Goal: Information Seeking & Learning: Learn about a topic

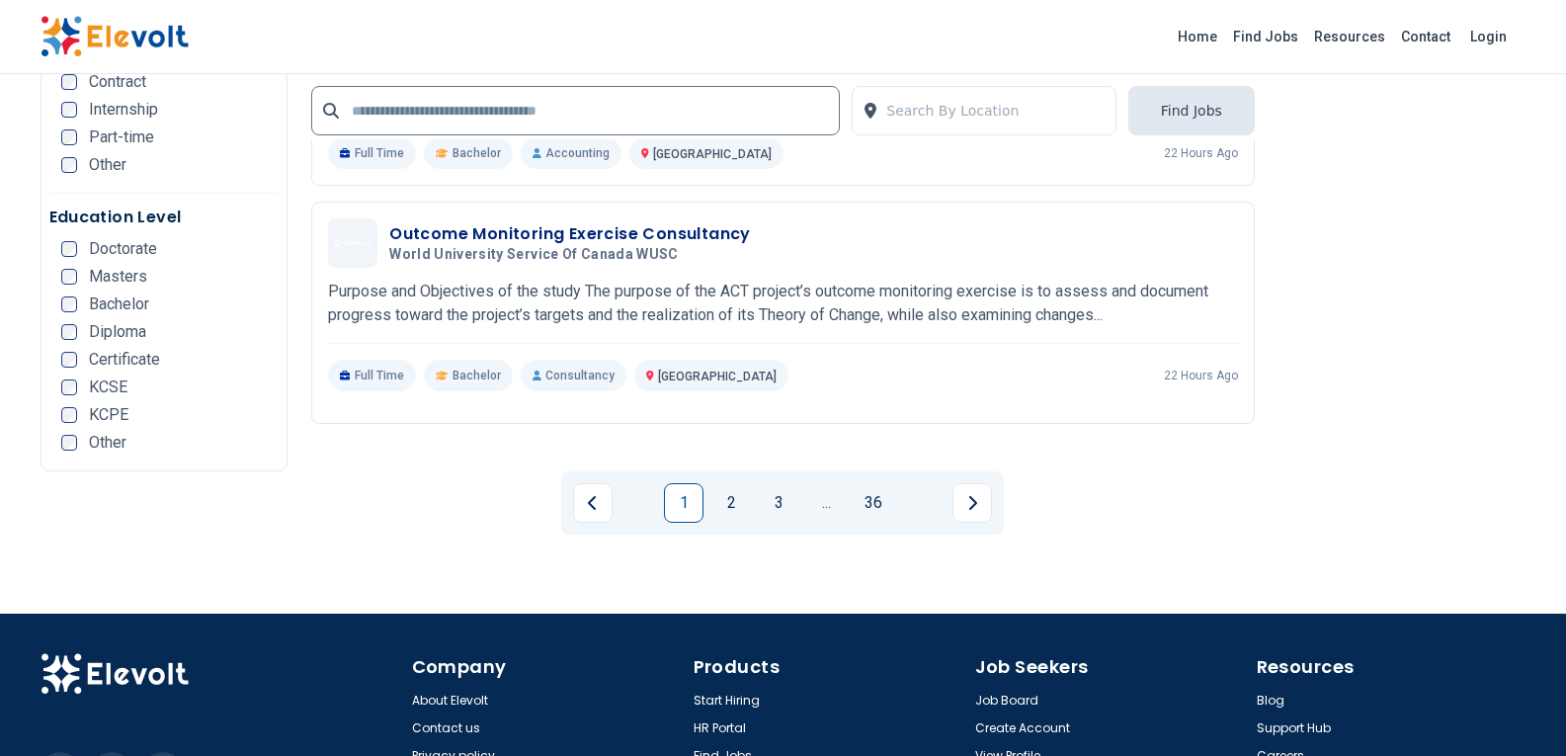
scroll to position [3925, 0]
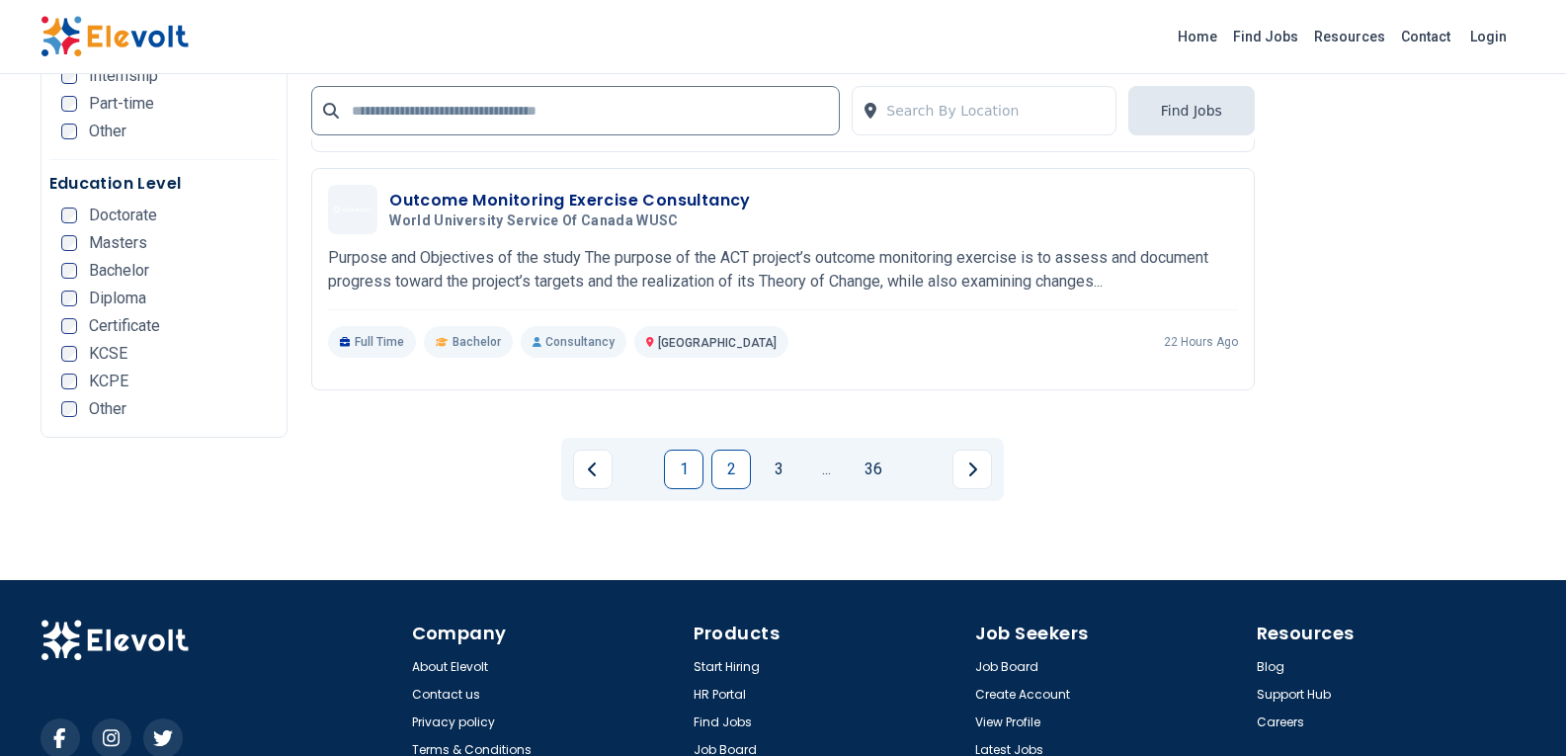
click at [725, 449] on link "2" at bounding box center [731, 469] width 40 height 40
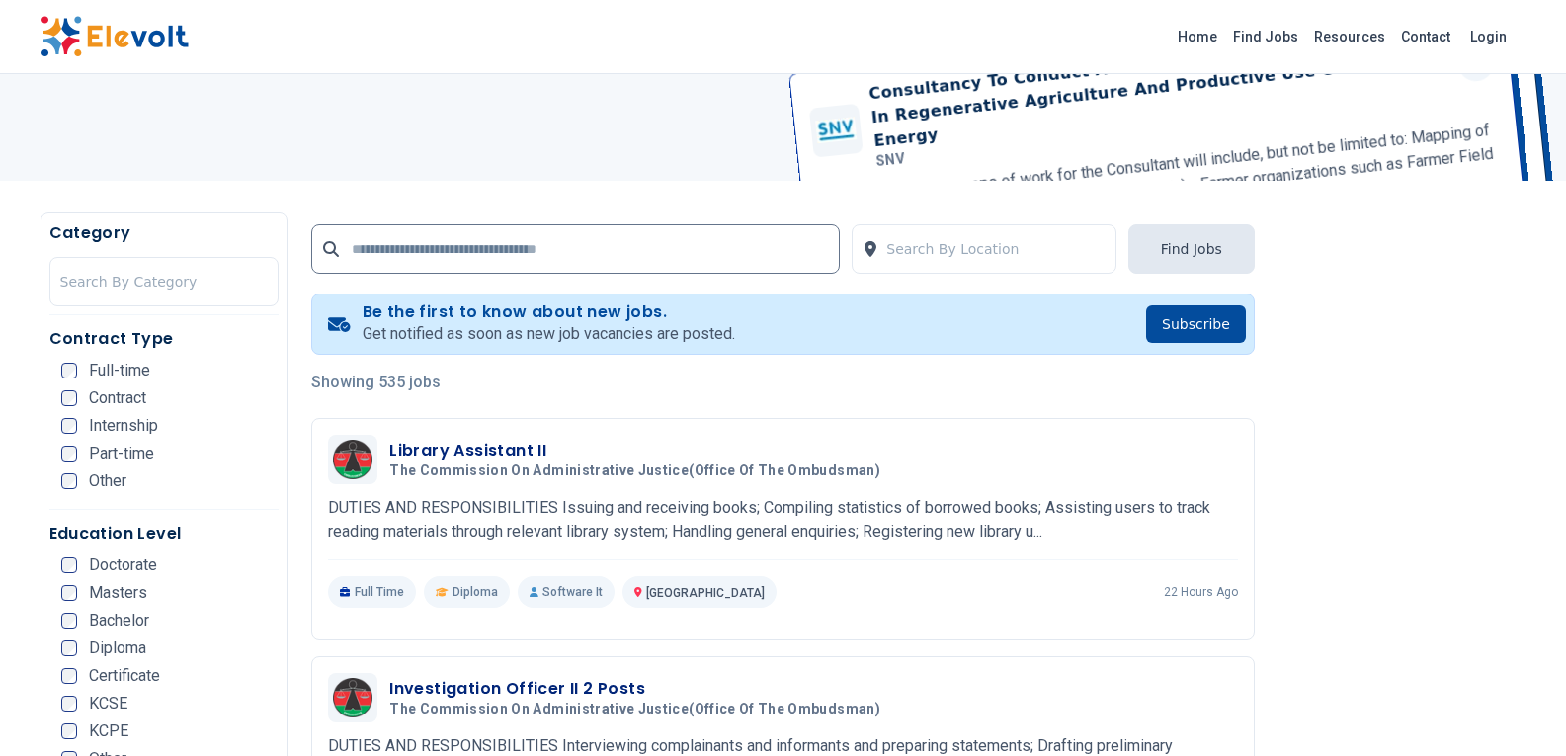
scroll to position [494, 0]
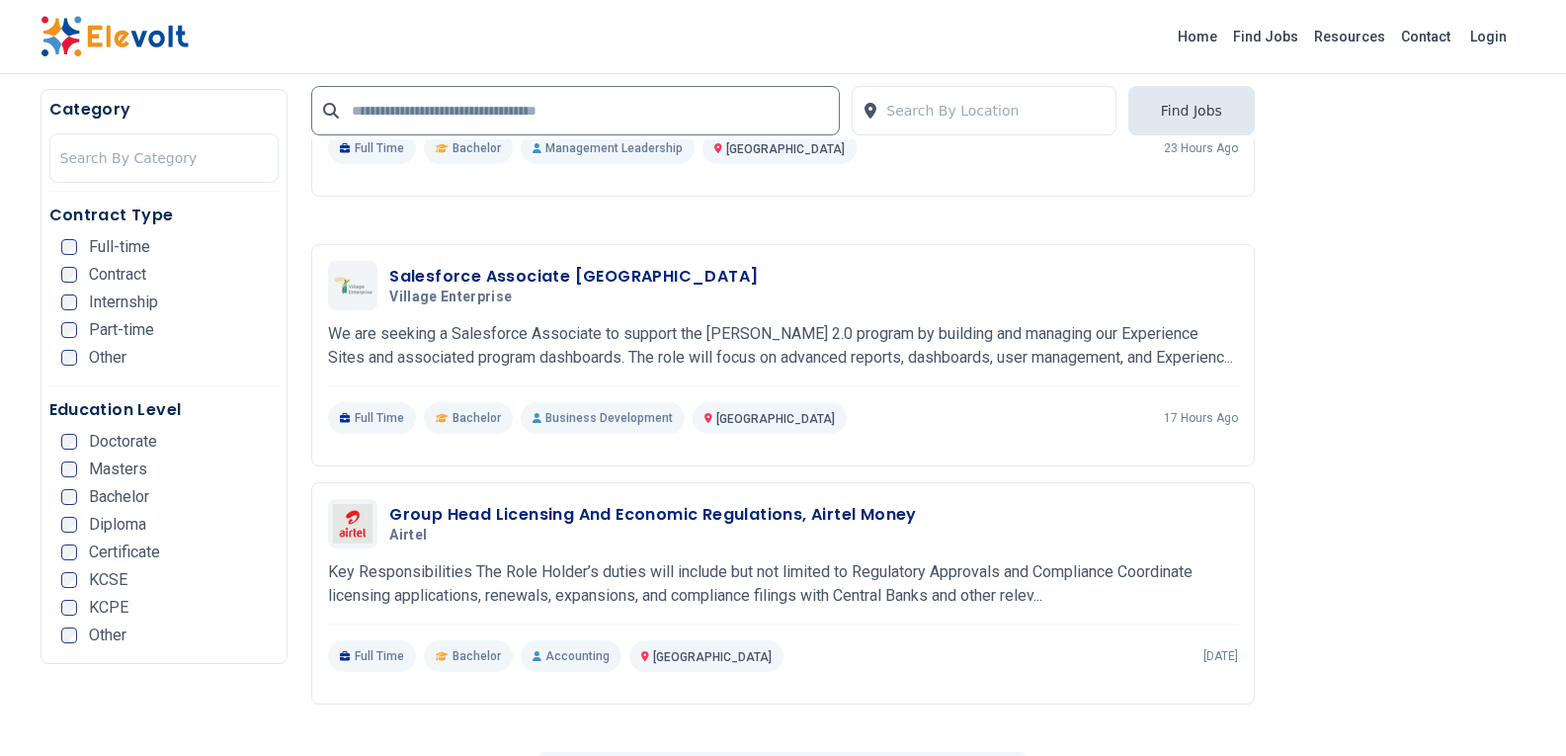
scroll to position [3754, 0]
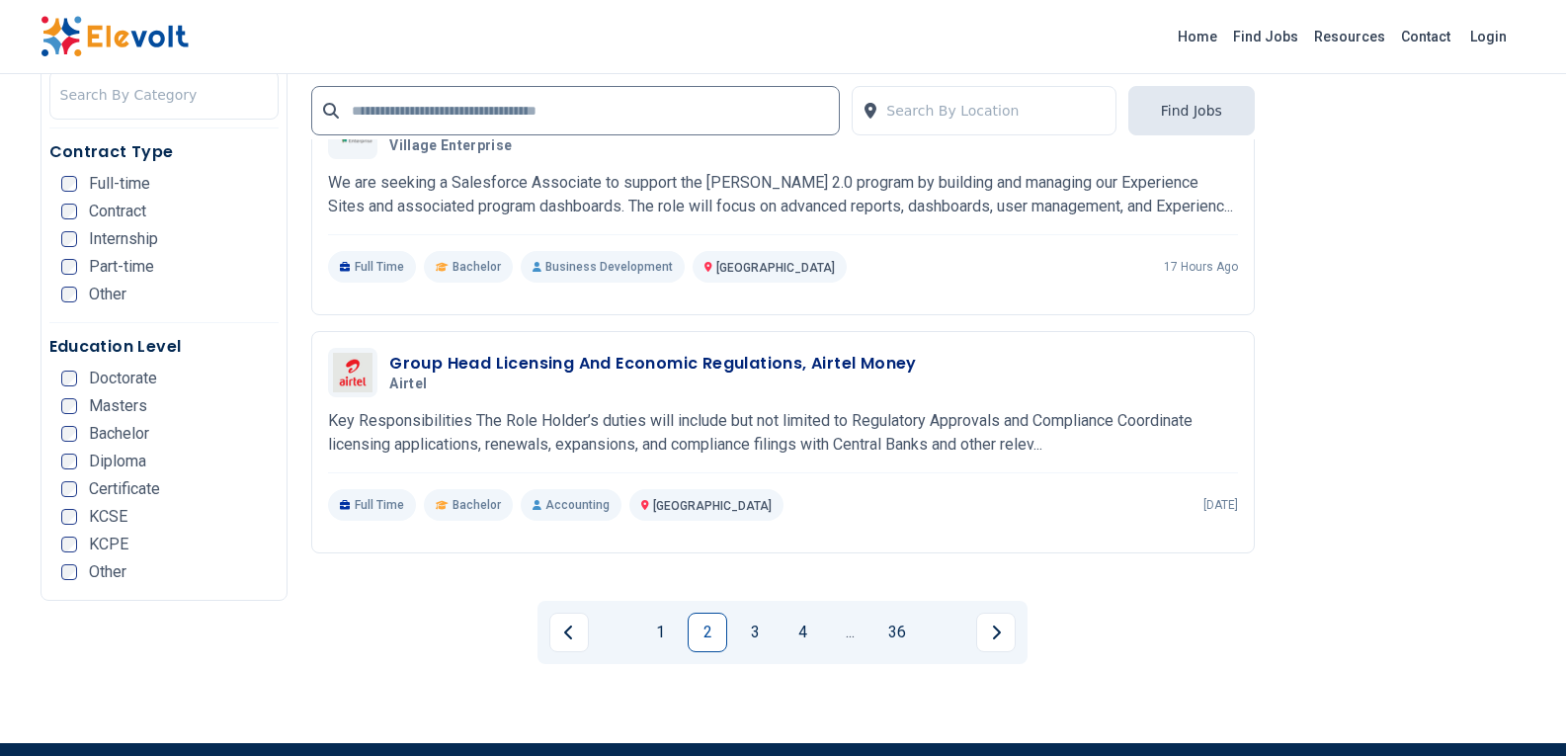
click at [717, 612] on link "2" at bounding box center [708, 632] width 40 height 40
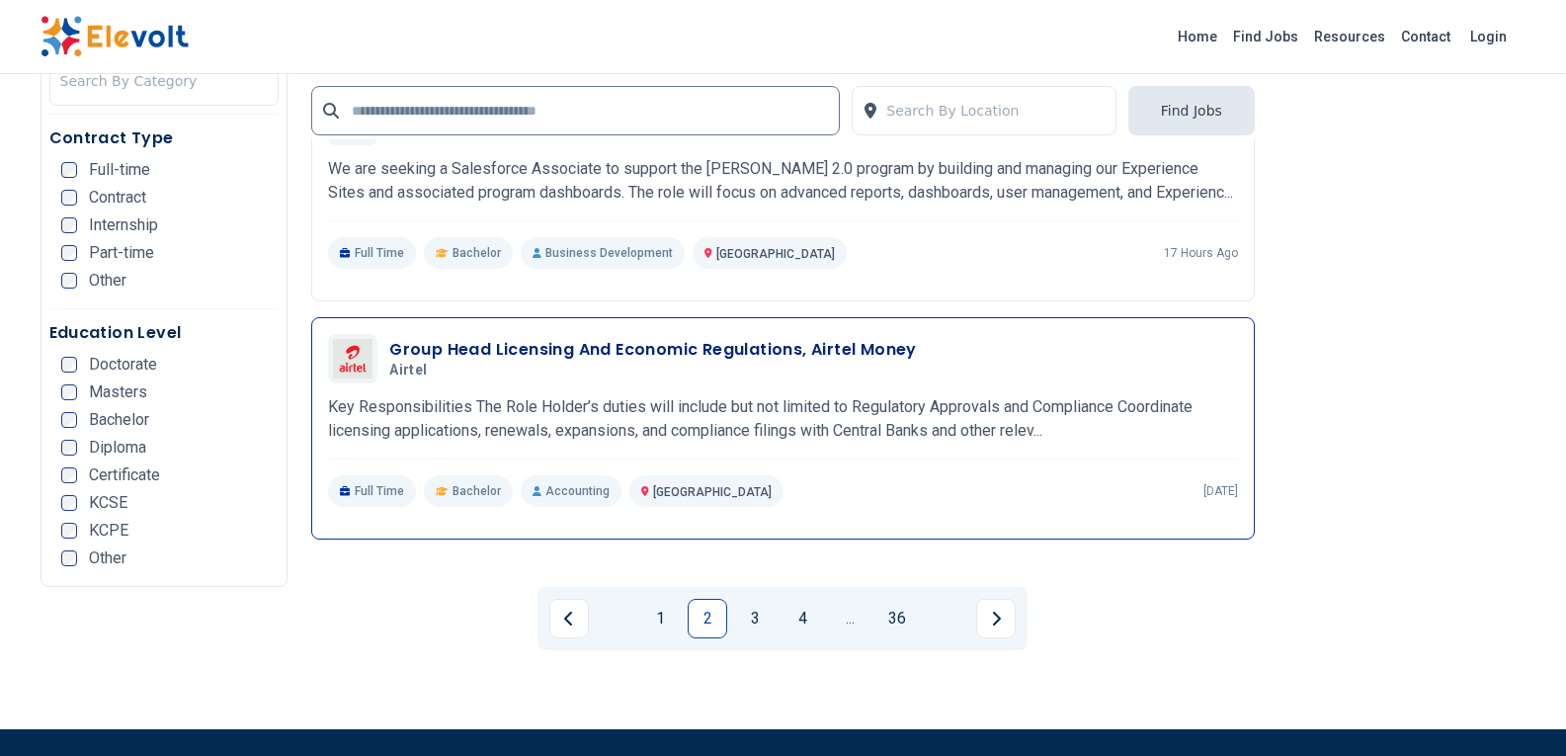
scroll to position [3925, 0]
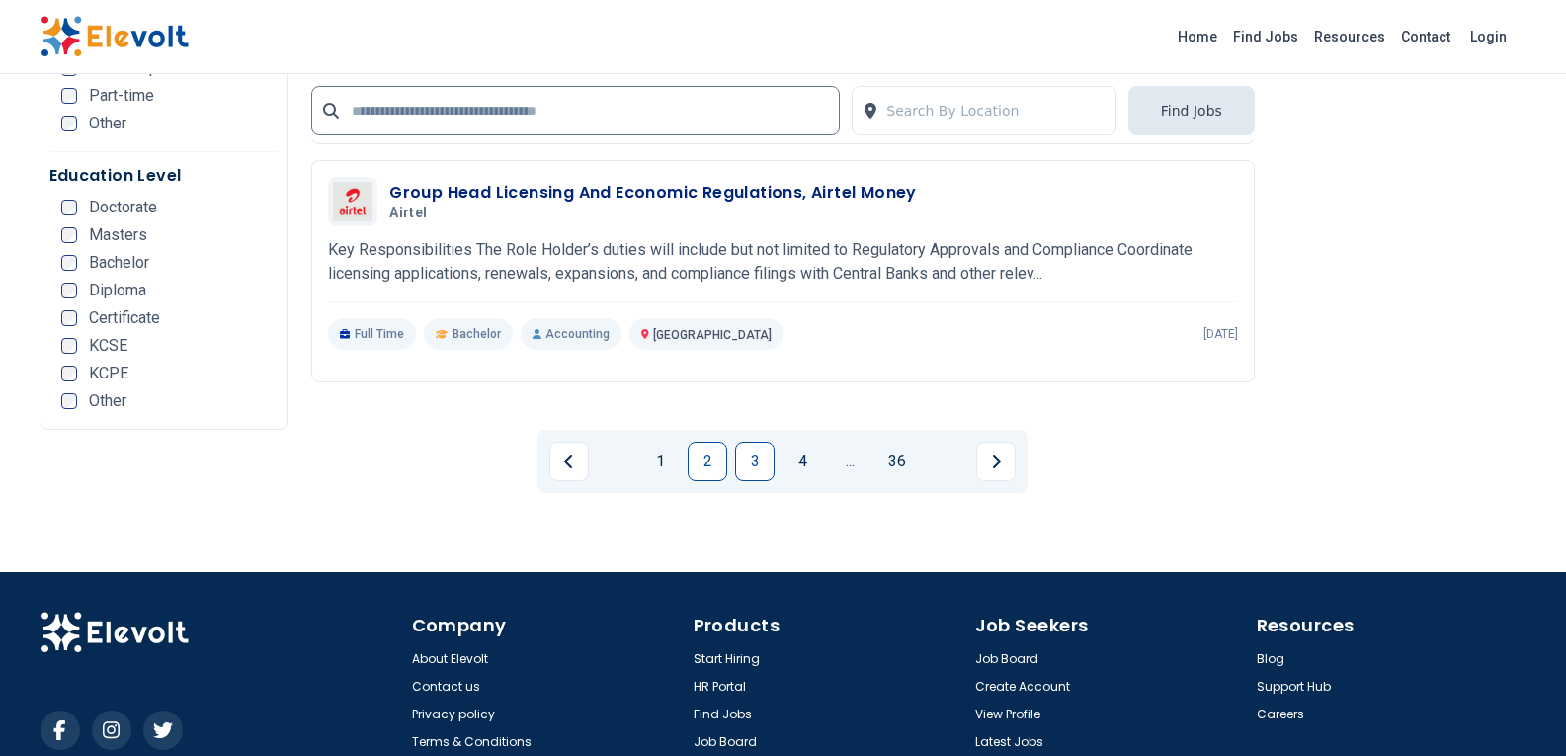
click at [748, 442] on link "3" at bounding box center [755, 462] width 40 height 40
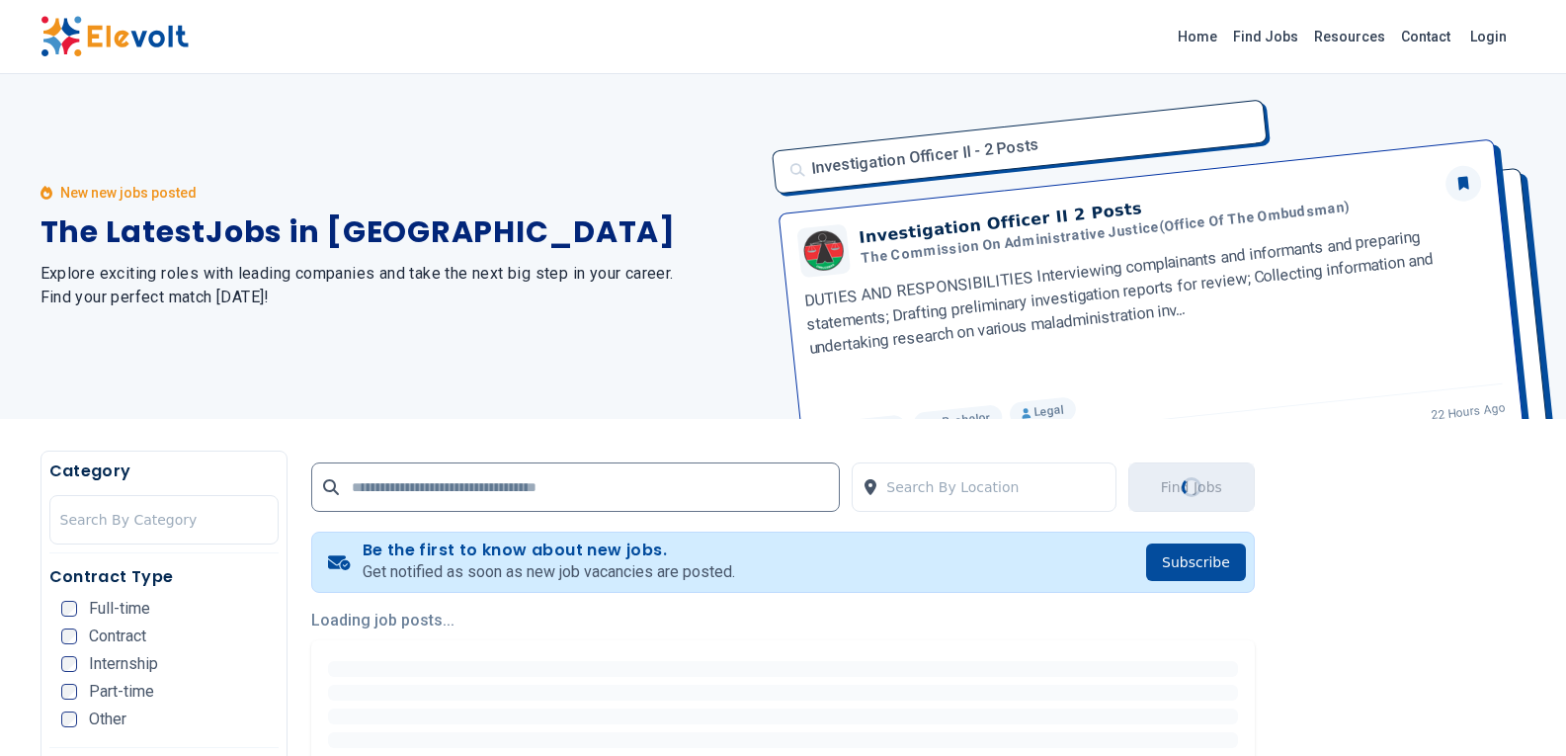
scroll to position [0, 0]
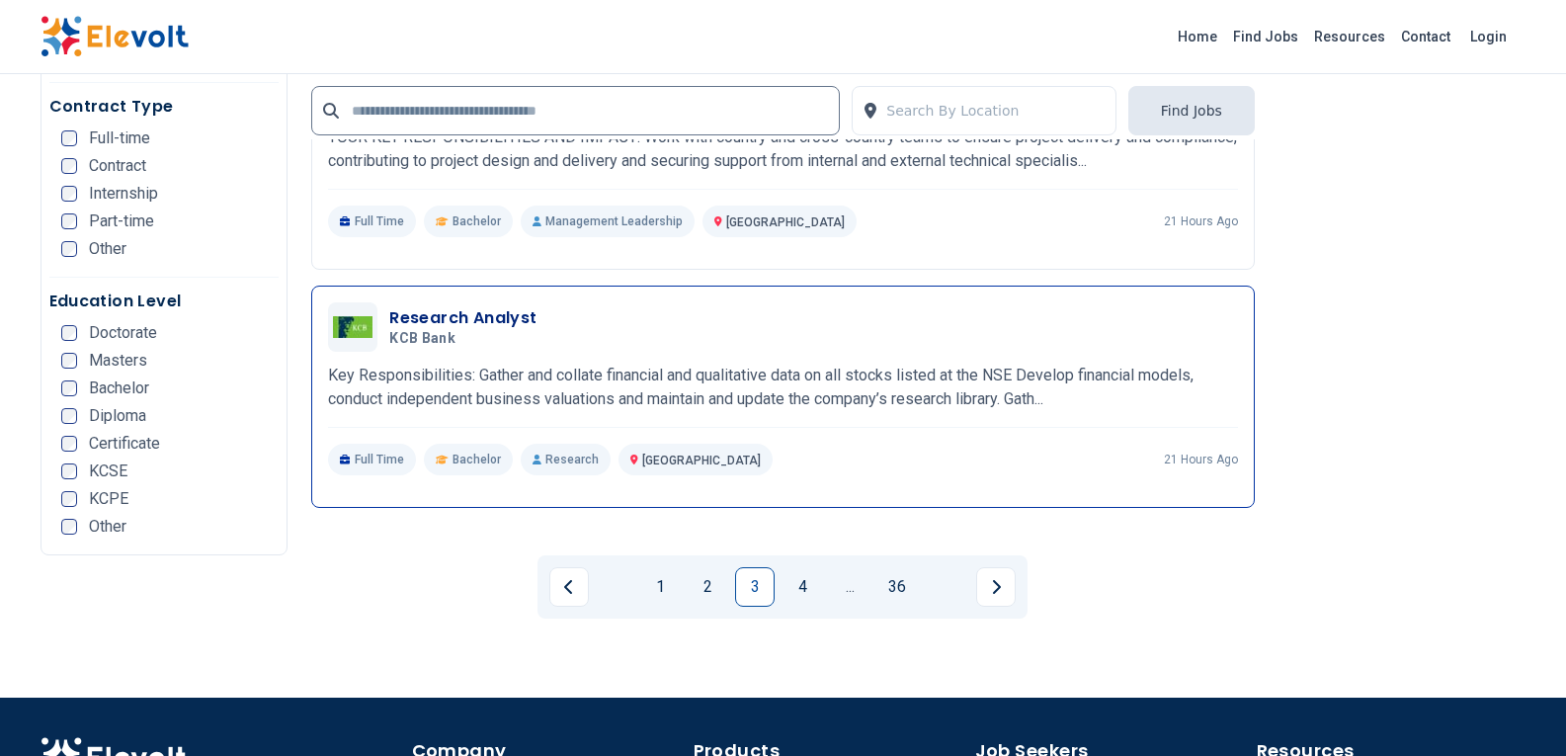
scroll to position [3925, 0]
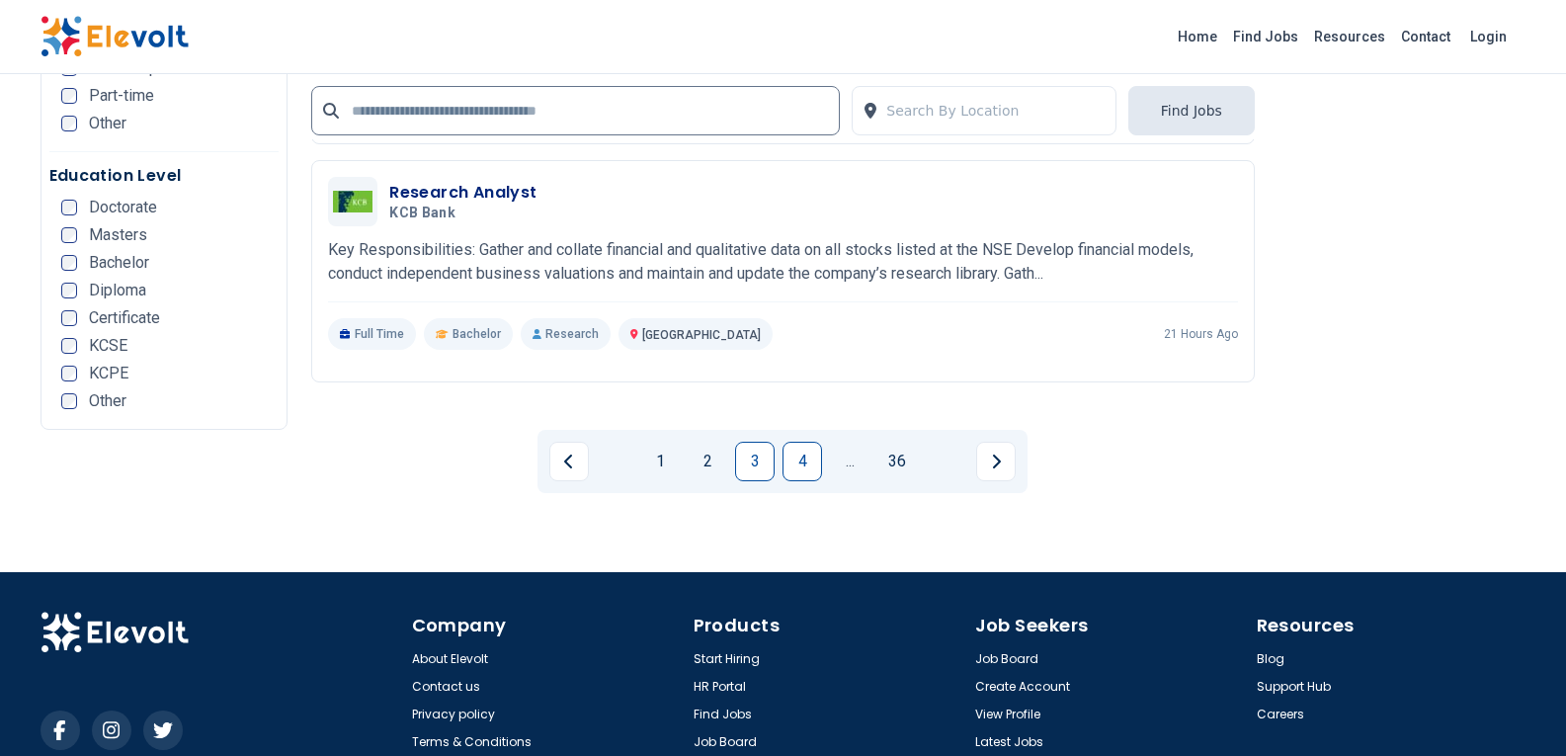
click at [800, 442] on link "4" at bounding box center [802, 462] width 40 height 40
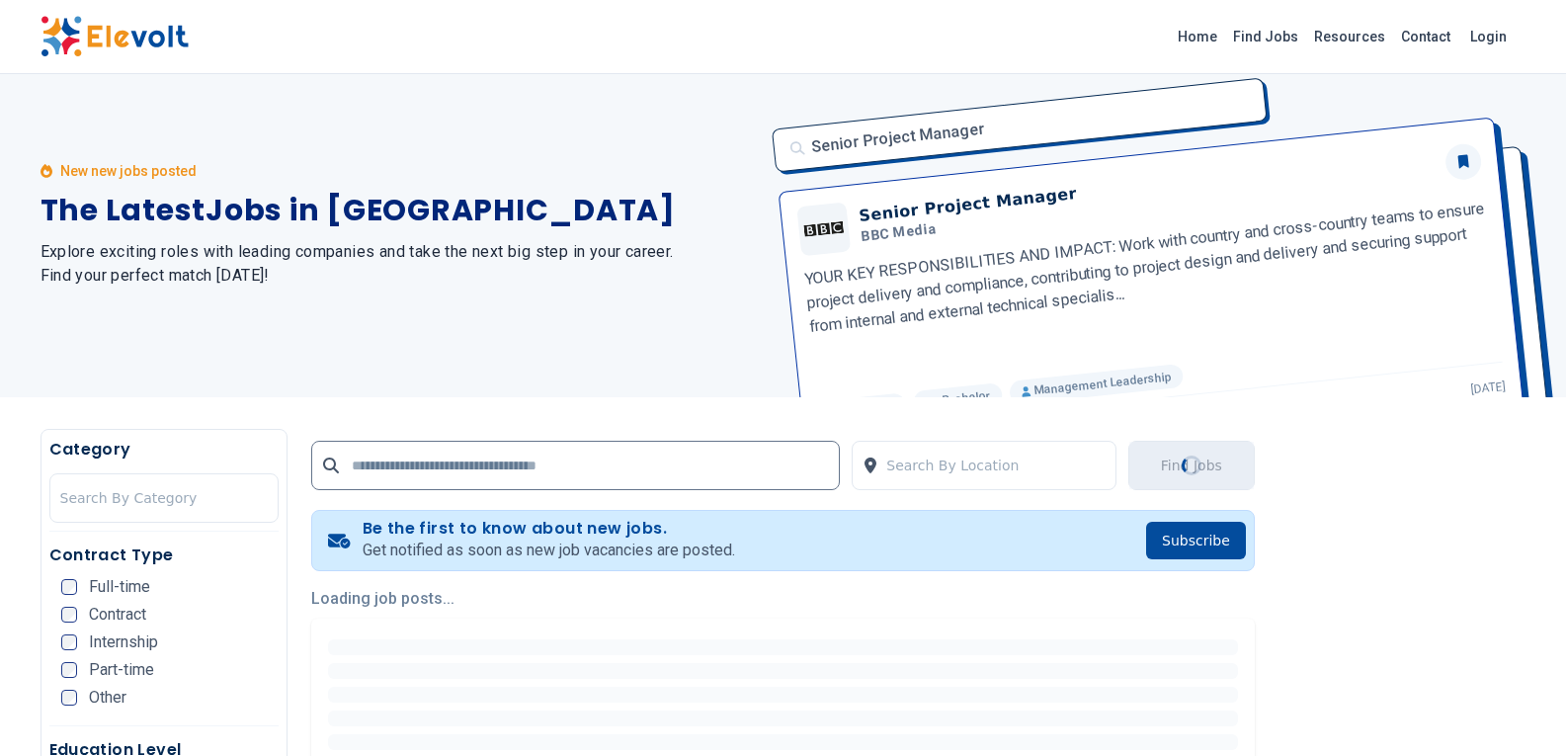
scroll to position [0, 0]
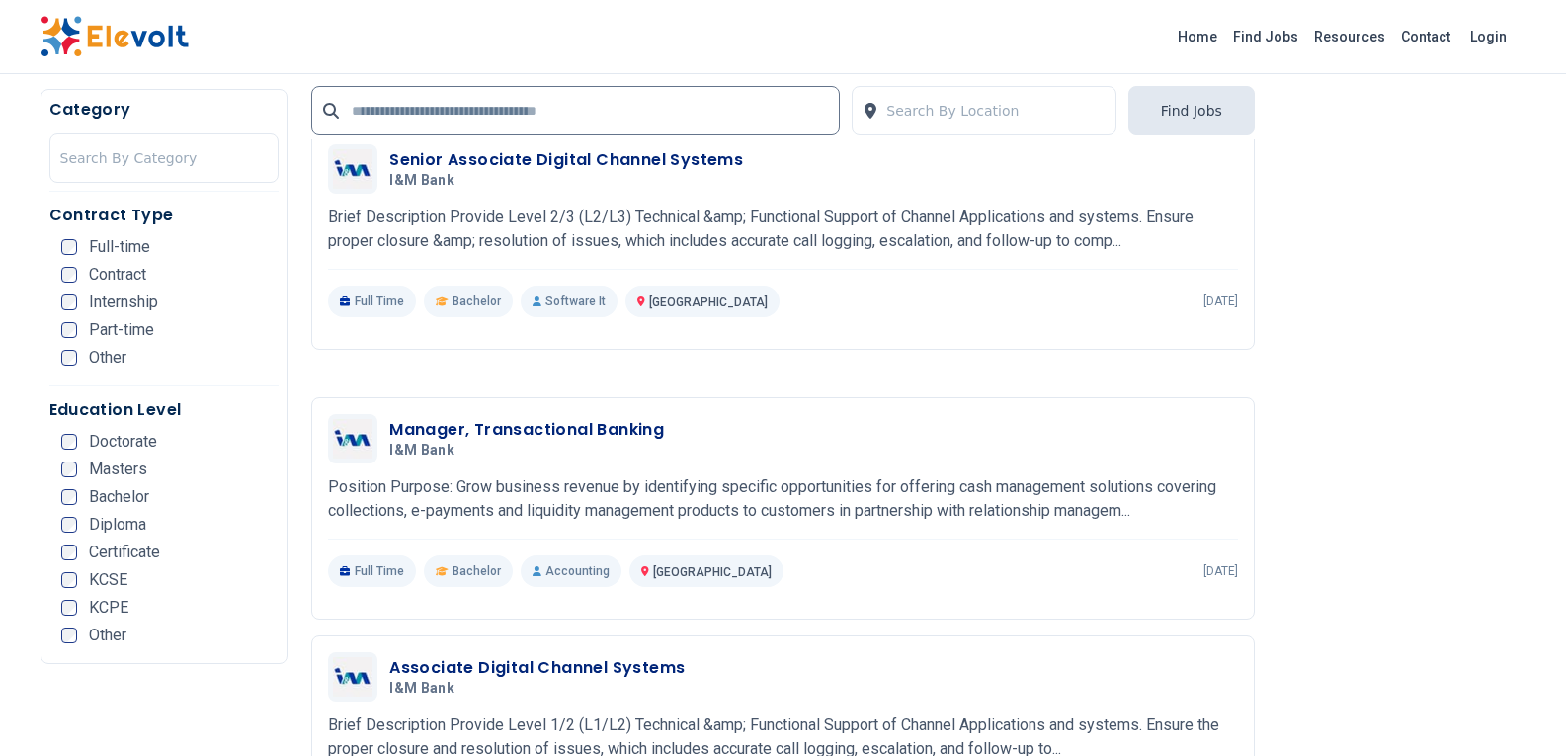
scroll to position [3754, 0]
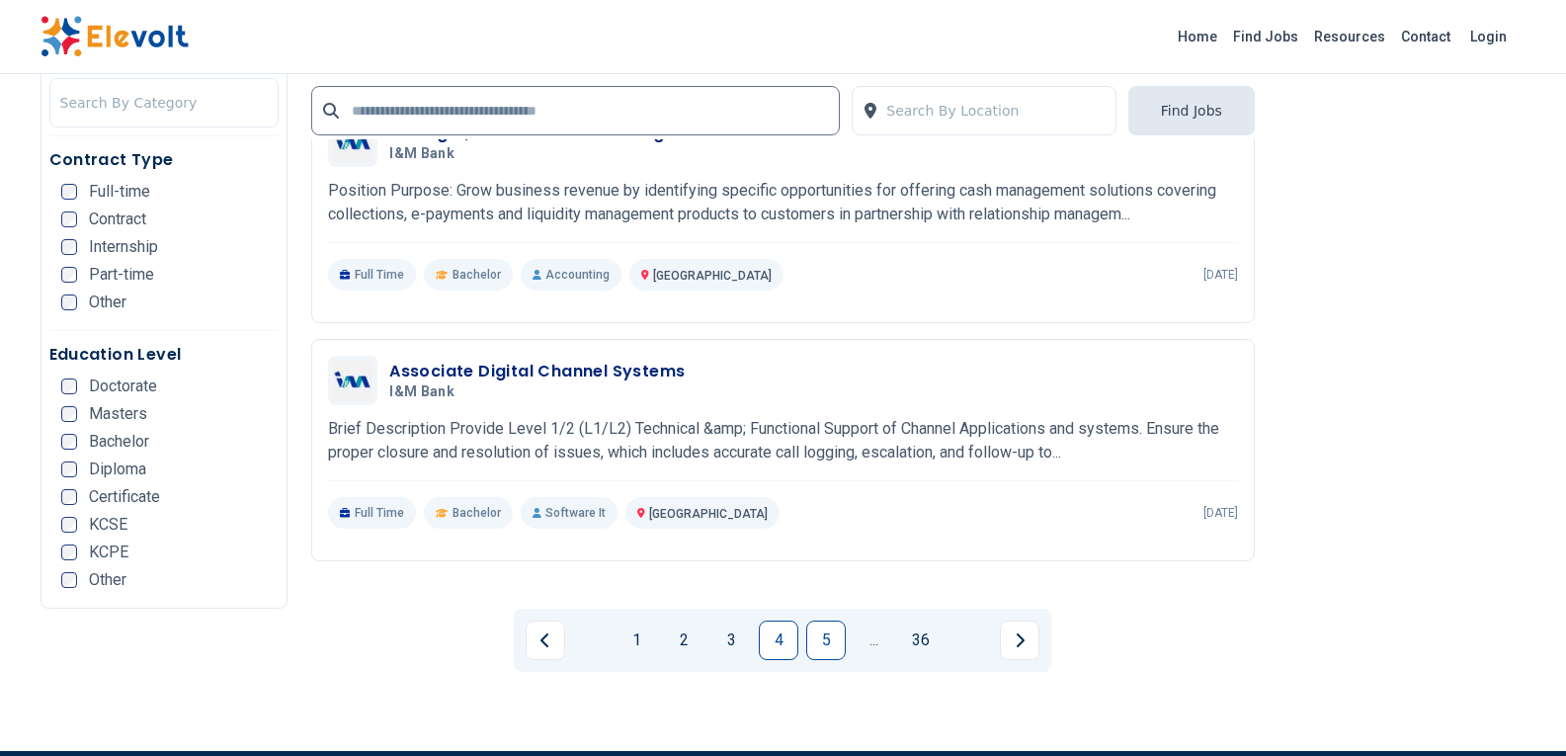
click at [824, 620] on link "5" at bounding box center [826, 640] width 40 height 40
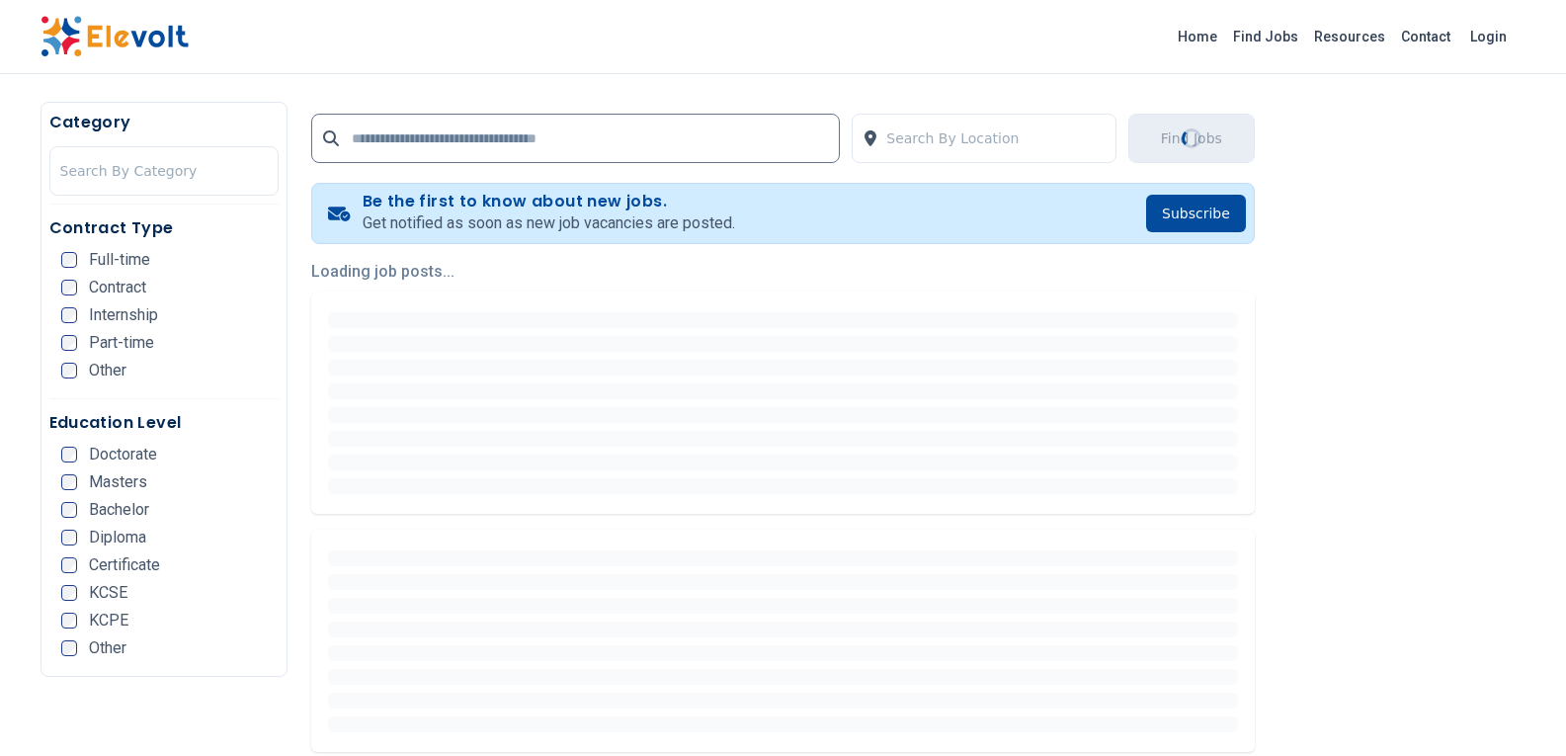
scroll to position [593, 0]
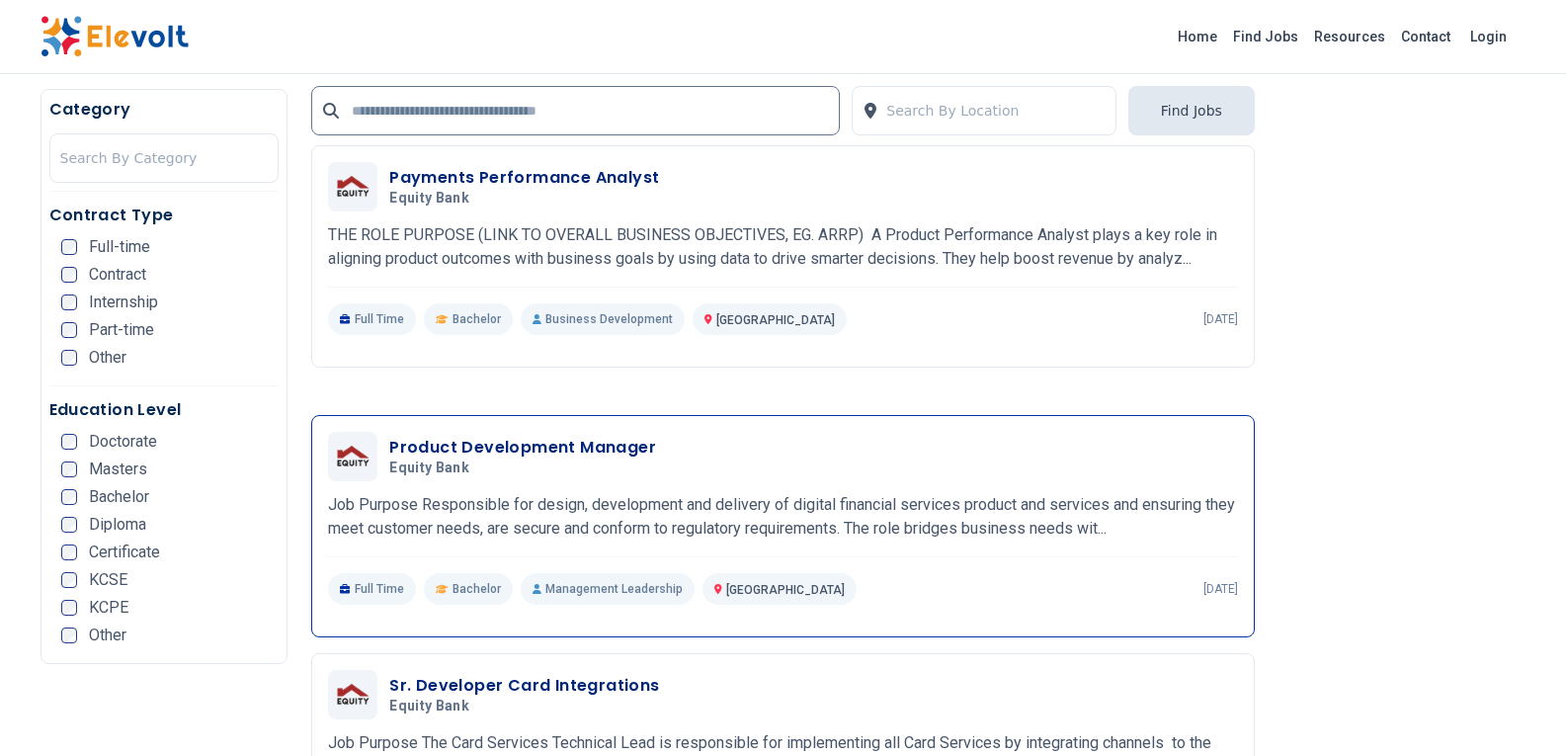
scroll to position [3754, 0]
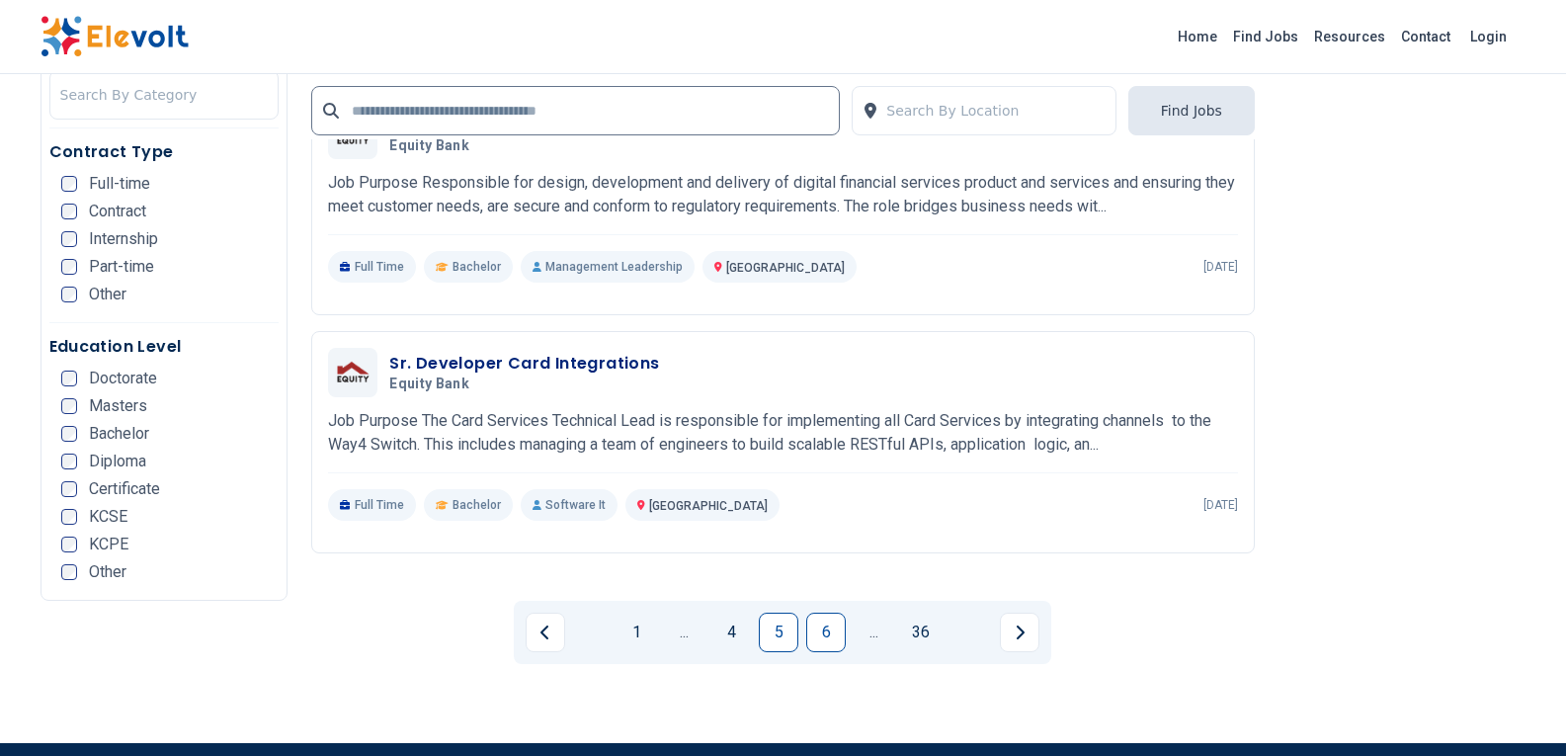
click at [823, 612] on link "6" at bounding box center [826, 632] width 40 height 40
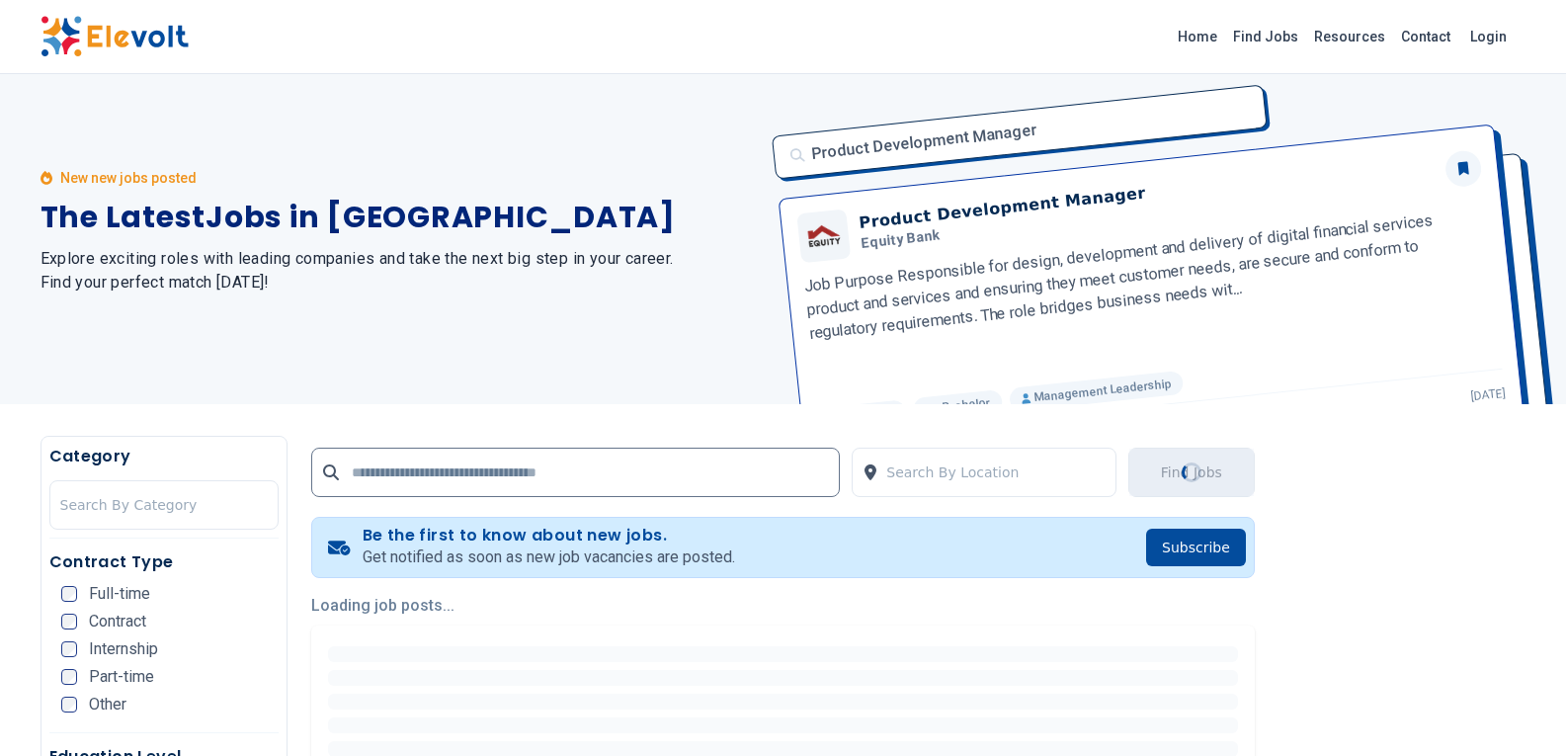
scroll to position [296, 0]
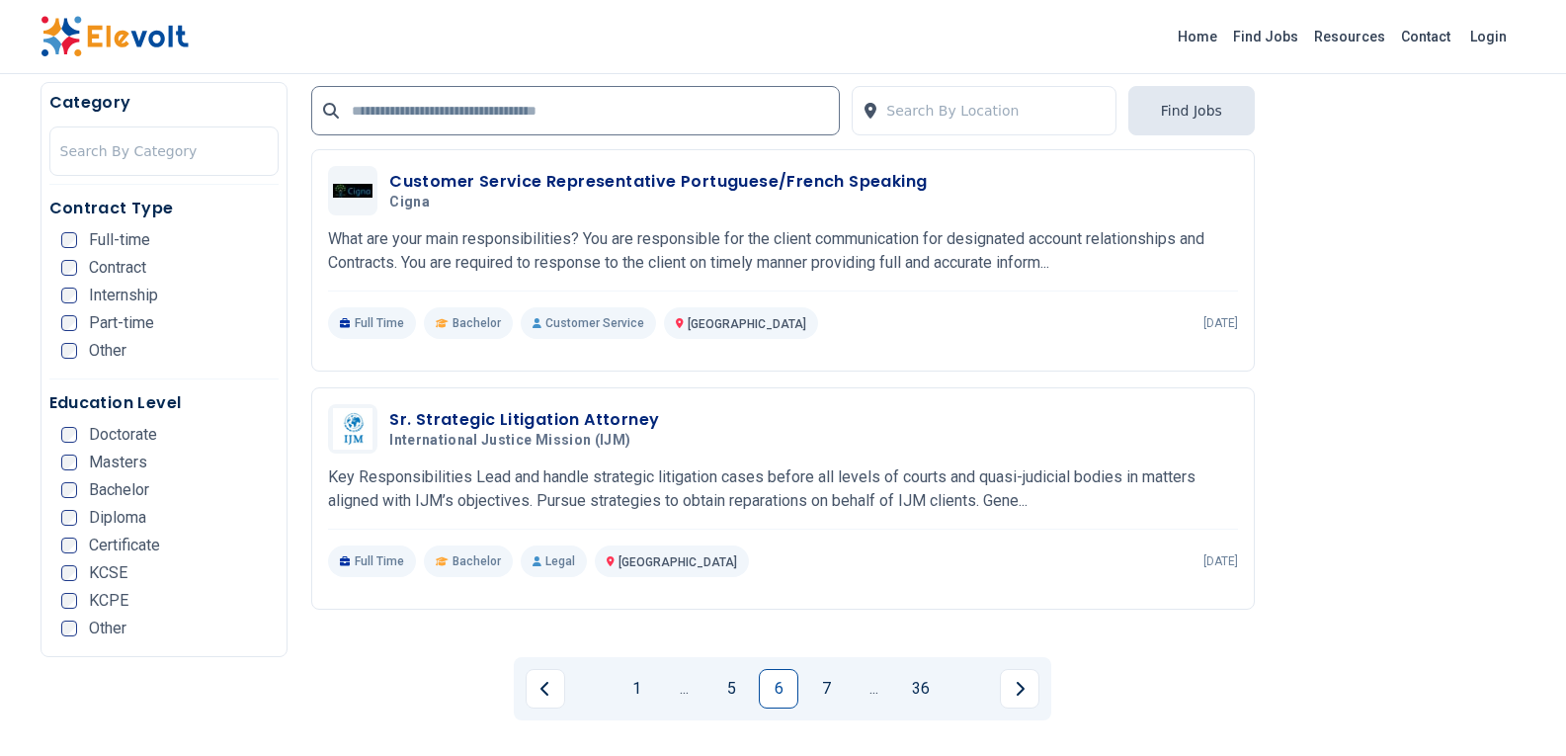
scroll to position [3853, 0]
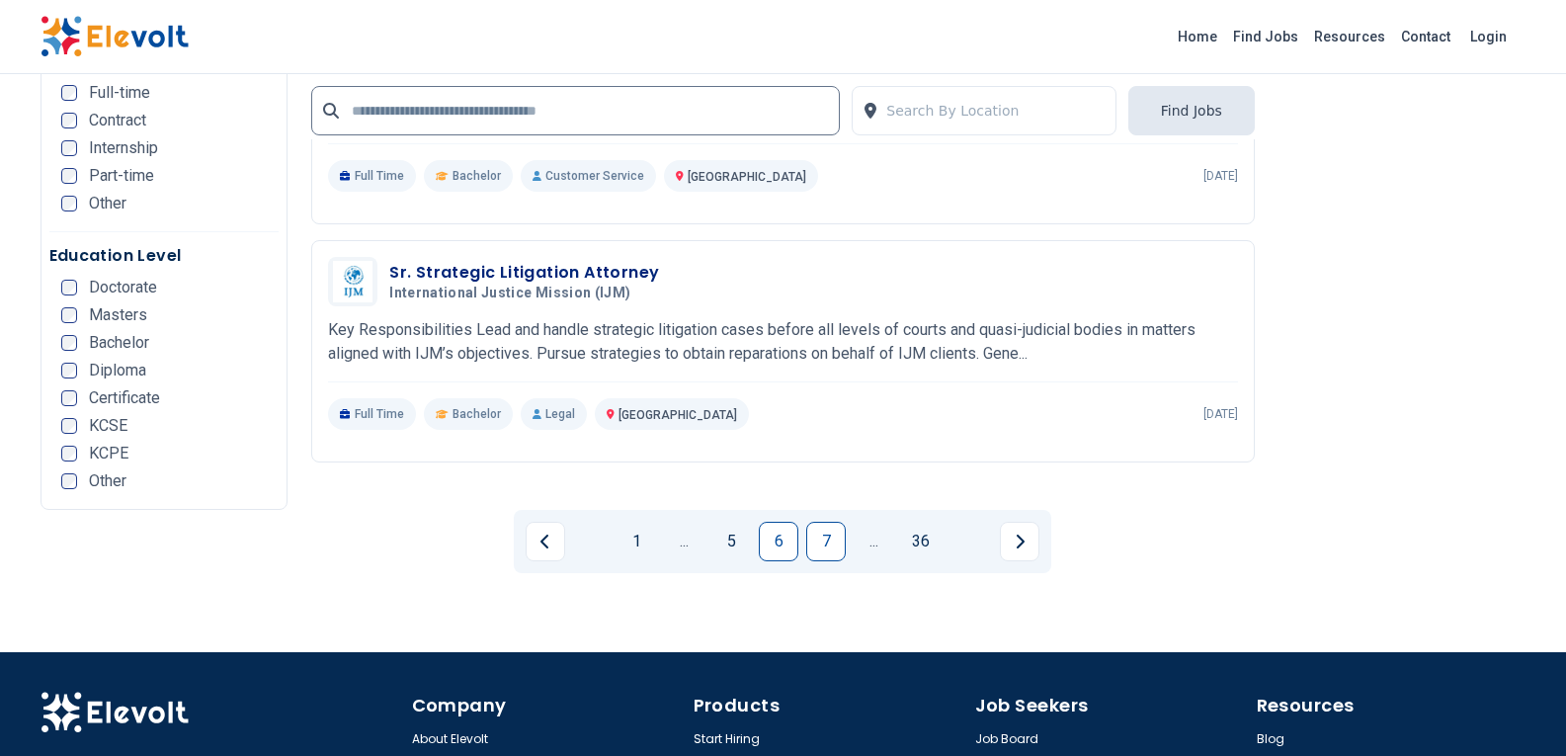
click at [822, 522] on link "7" at bounding box center [826, 542] width 40 height 40
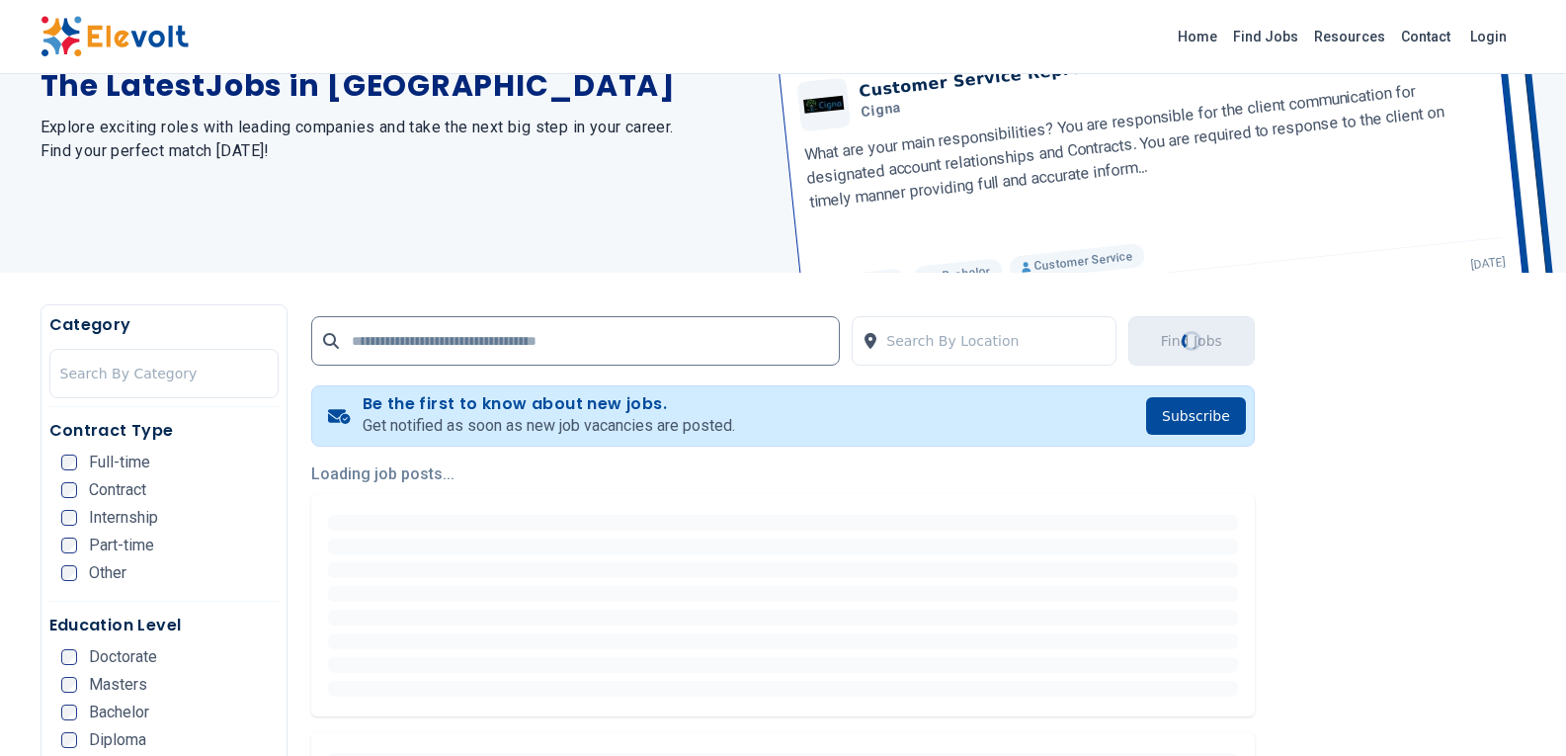
scroll to position [296, 0]
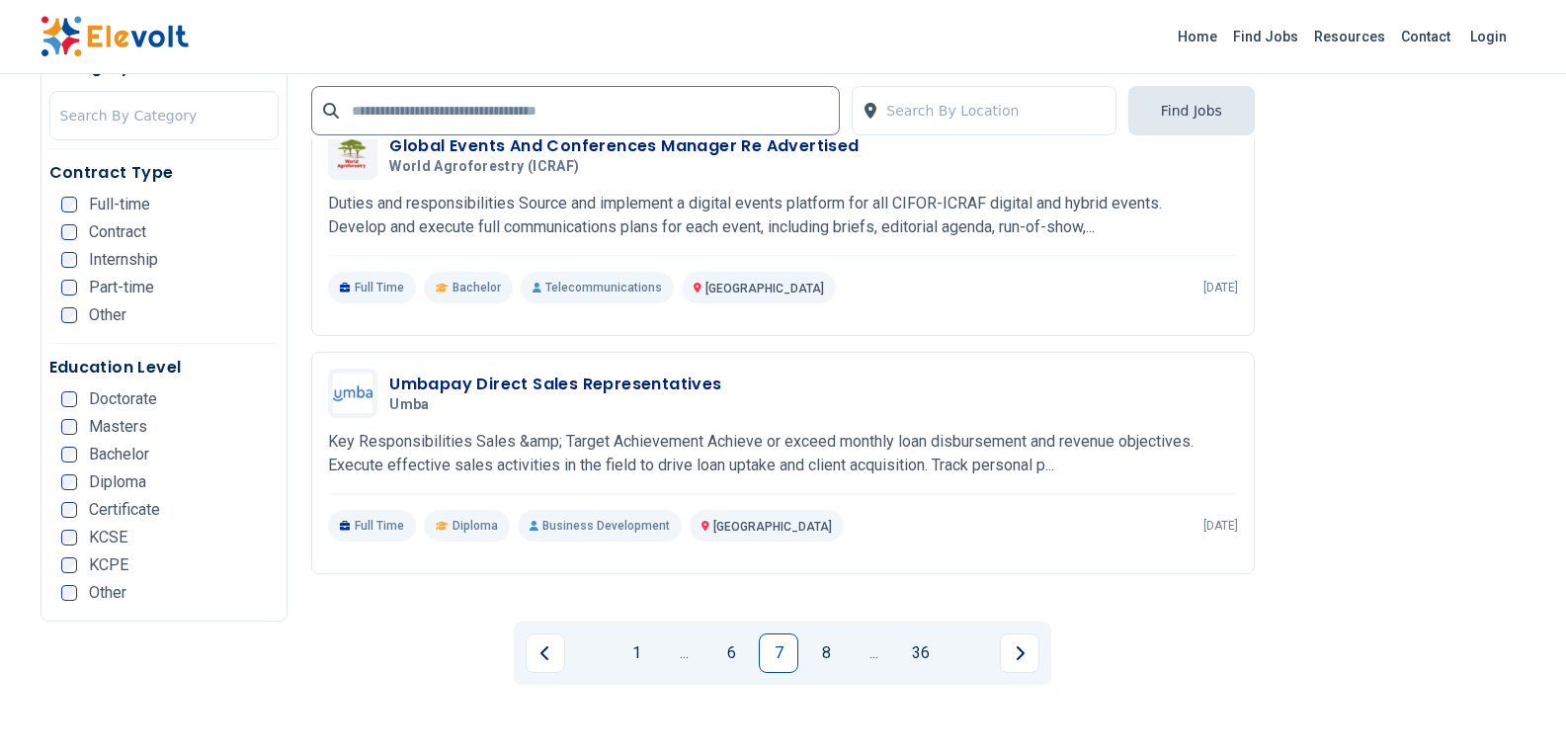
scroll to position [3925, 0]
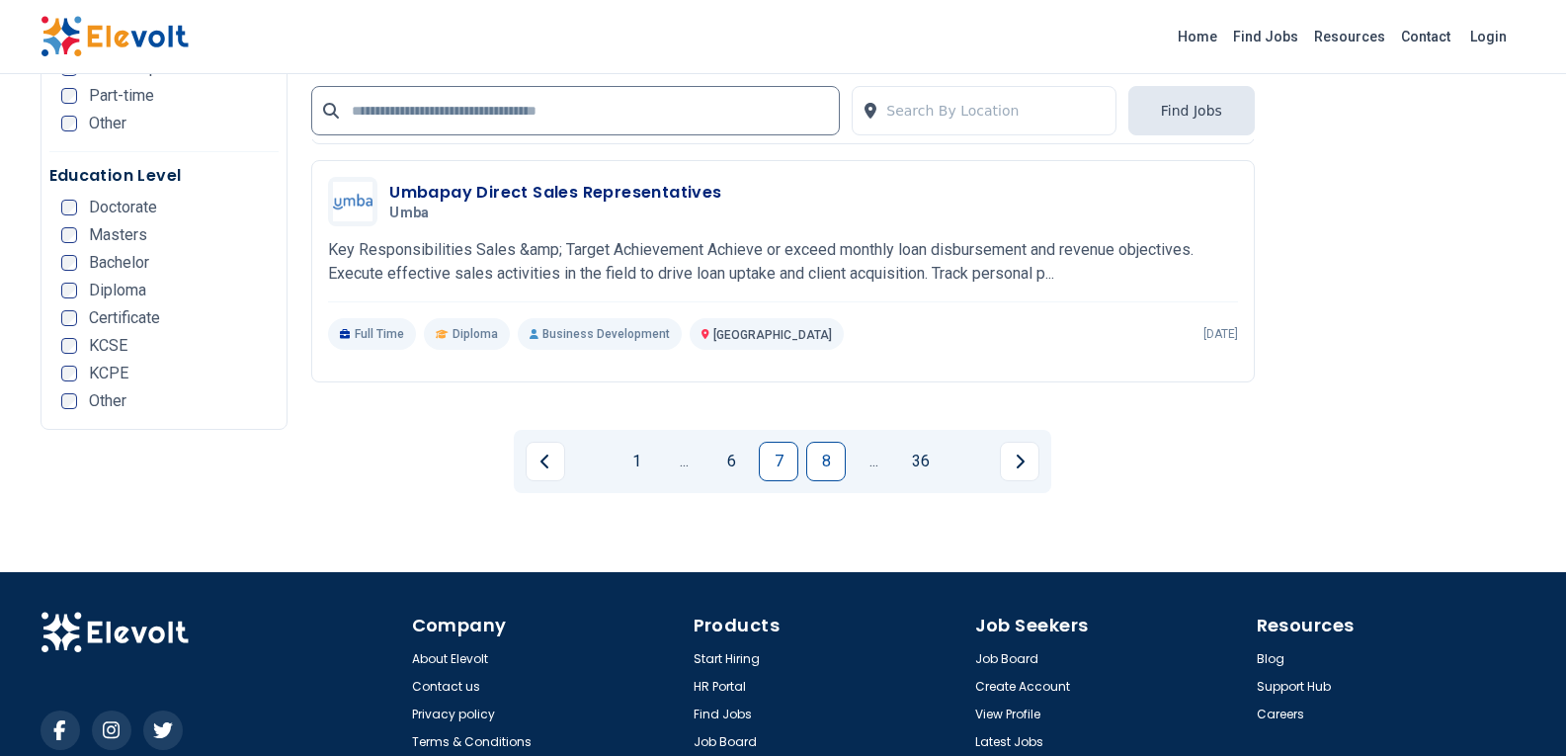
click at [828, 442] on link "8" at bounding box center [826, 462] width 40 height 40
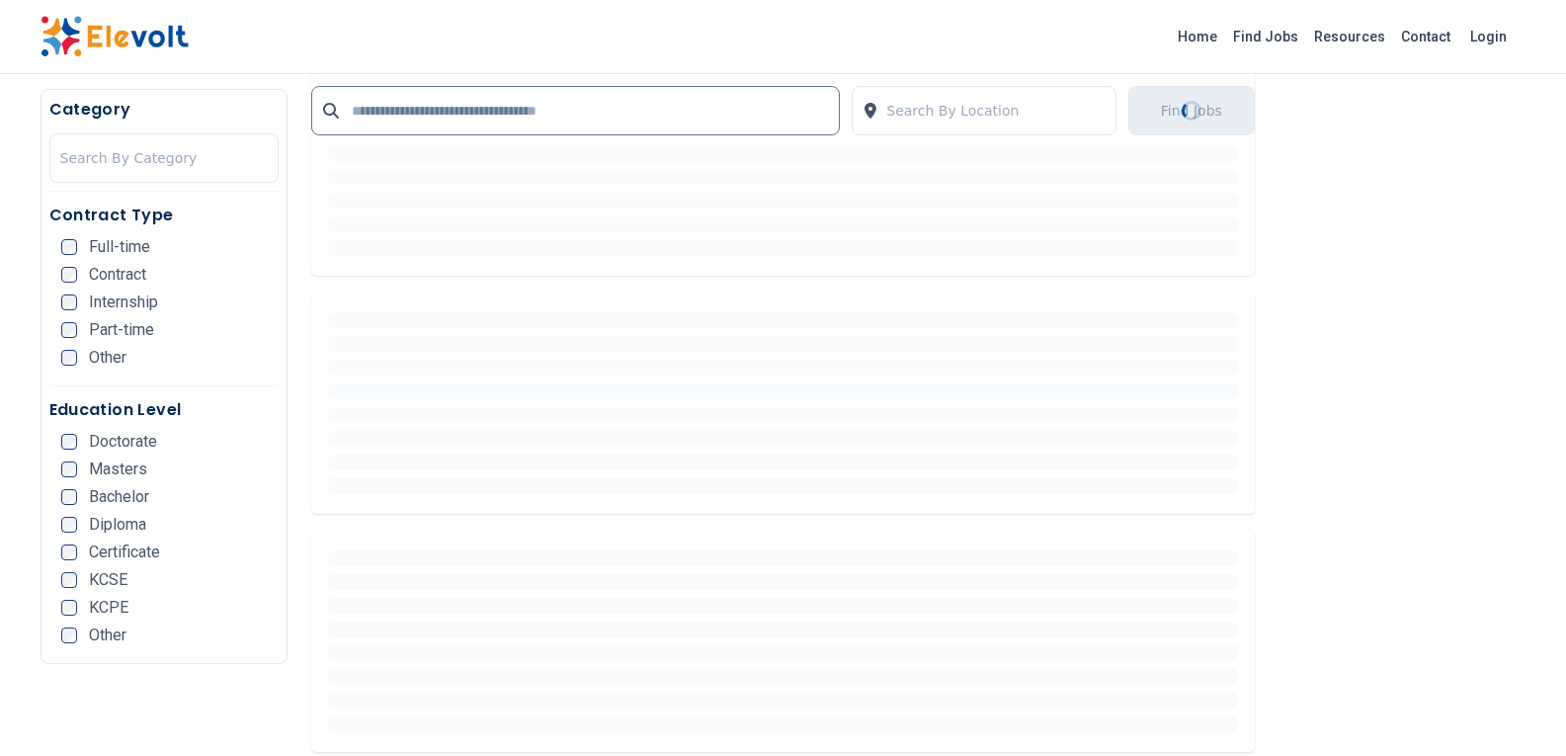
scroll to position [435, 0]
